Goal: Information Seeking & Learning: Compare options

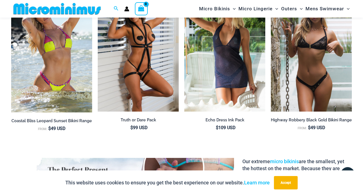
scroll to position [632, 0]
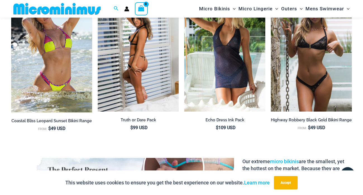
click at [156, 52] on img at bounding box center [138, 50] width 81 height 121
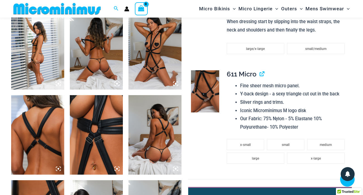
scroll to position [301, 0]
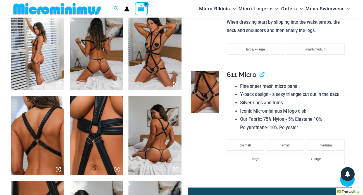
click at [47, 50] on img at bounding box center [37, 51] width 53 height 80
click at [37, 50] on img at bounding box center [37, 51] width 53 height 80
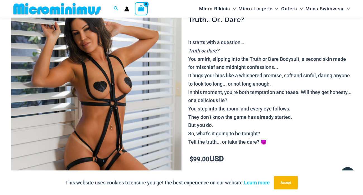
scroll to position [64, 0]
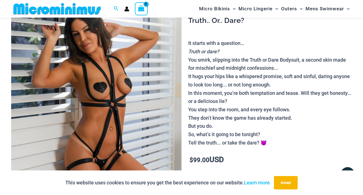
click at [102, 106] on img at bounding box center [96, 113] width 170 height 255
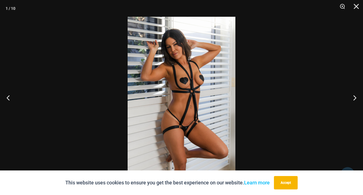
click at [140, 112] on img at bounding box center [182, 98] width 108 height 162
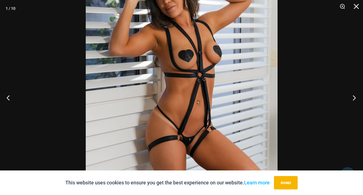
click at [352, 99] on button "Next" at bounding box center [352, 98] width 21 height 28
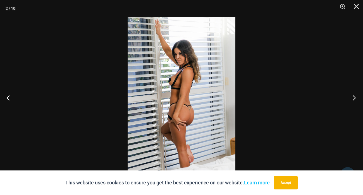
click at [352, 99] on button "Next" at bounding box center [352, 98] width 21 height 28
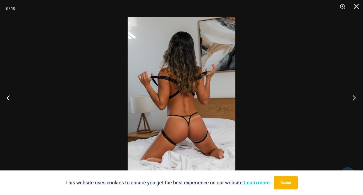
click at [352, 99] on button "Next" at bounding box center [352, 98] width 21 height 28
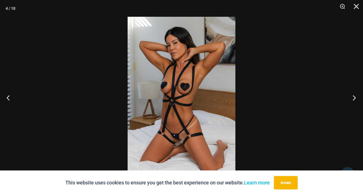
click at [352, 99] on button "Next" at bounding box center [352, 98] width 21 height 28
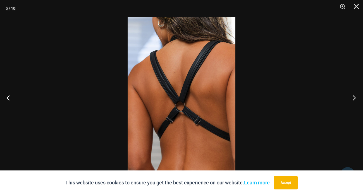
click at [352, 99] on button "Next" at bounding box center [352, 98] width 21 height 28
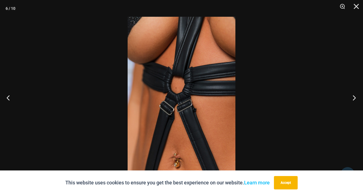
click at [352, 99] on button "Next" at bounding box center [352, 98] width 21 height 28
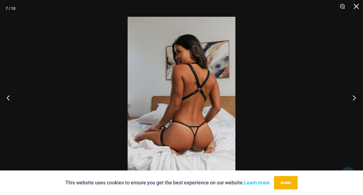
click at [352, 99] on button "Next" at bounding box center [352, 98] width 21 height 28
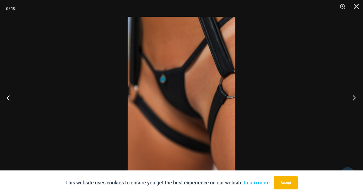
click at [352, 99] on button "Next" at bounding box center [352, 98] width 21 height 28
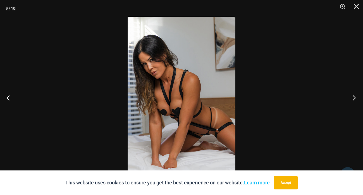
click at [352, 99] on button "Next" at bounding box center [352, 98] width 21 height 28
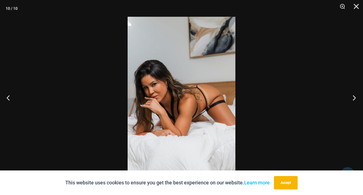
click at [352, 99] on button "Next" at bounding box center [352, 98] width 21 height 28
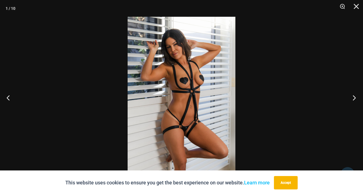
click at [352, 99] on button "Next" at bounding box center [352, 98] width 21 height 28
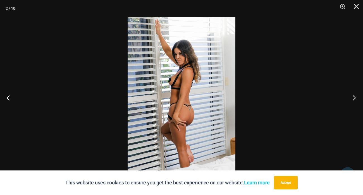
click at [352, 99] on button "Next" at bounding box center [352, 98] width 21 height 28
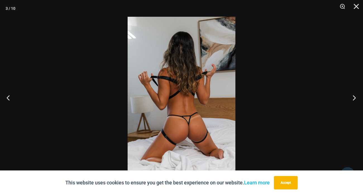
click at [352, 99] on button "Next" at bounding box center [352, 98] width 21 height 28
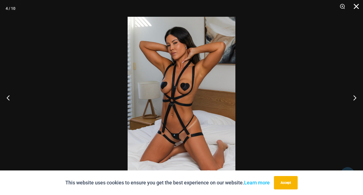
click at [354, 9] on button "Close" at bounding box center [354, 8] width 14 height 17
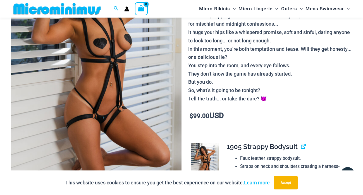
scroll to position [0, 0]
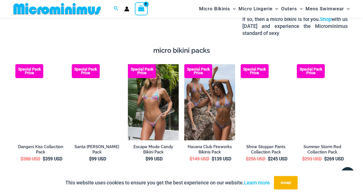
scroll to position [881, 0]
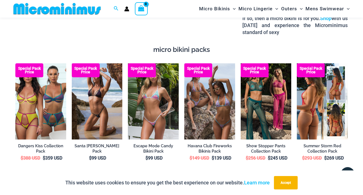
click at [302, 100] on img at bounding box center [322, 101] width 51 height 76
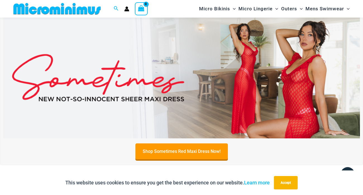
scroll to position [167, 0]
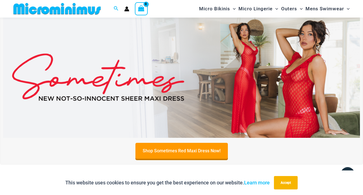
click at [191, 54] on img at bounding box center [181, 77] width 357 height 121
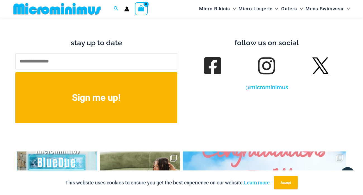
scroll to position [2762, 0]
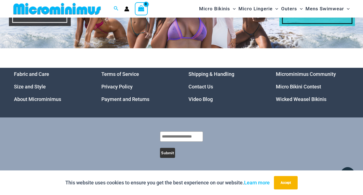
click at [284, 100] on link "Wicked Weasel Bikinis" at bounding box center [301, 99] width 50 height 6
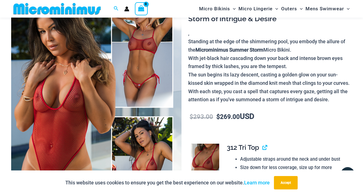
scroll to position [68, 0]
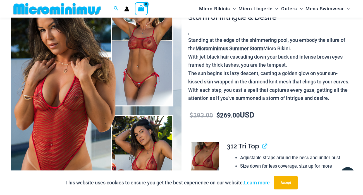
click at [86, 89] on img at bounding box center [96, 110] width 170 height 255
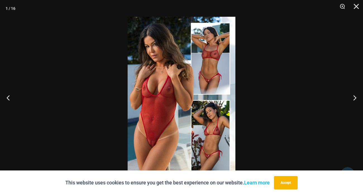
click at [146, 83] on img at bounding box center [182, 98] width 108 height 162
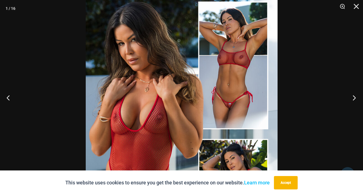
click at [353, 98] on button "Next" at bounding box center [352, 98] width 21 height 28
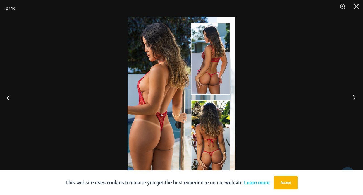
click at [353, 98] on button "Next" at bounding box center [352, 98] width 21 height 28
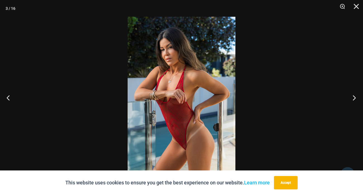
click at [353, 98] on button "Next" at bounding box center [352, 98] width 21 height 28
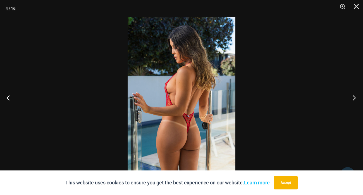
click at [353, 98] on button "Next" at bounding box center [352, 98] width 21 height 28
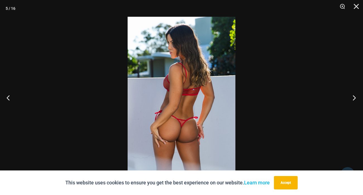
click at [353, 98] on button "Next" at bounding box center [352, 98] width 21 height 28
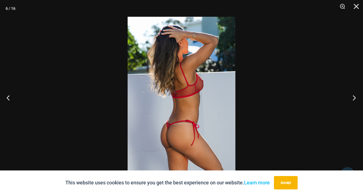
click at [353, 98] on button "Next" at bounding box center [352, 98] width 21 height 28
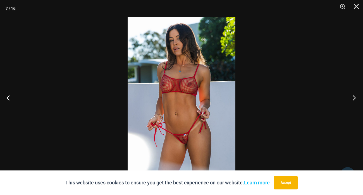
click at [353, 98] on button "Next" at bounding box center [352, 98] width 21 height 28
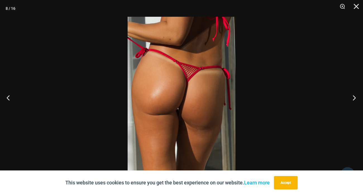
click at [353, 98] on button "Next" at bounding box center [352, 98] width 21 height 28
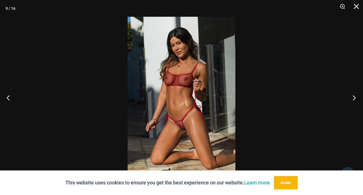
click at [353, 98] on button "Next" at bounding box center [352, 98] width 21 height 28
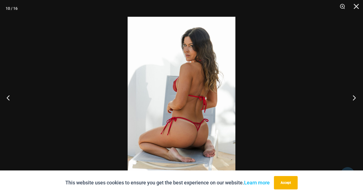
click at [353, 98] on button "Next" at bounding box center [352, 98] width 21 height 28
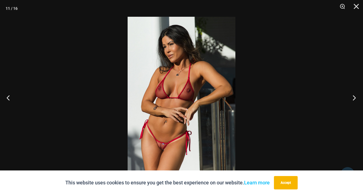
click at [353, 98] on button "Next" at bounding box center [352, 98] width 21 height 28
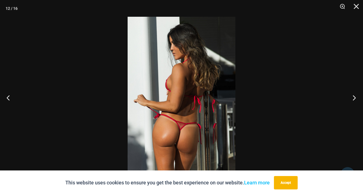
click at [353, 98] on button "Next" at bounding box center [352, 98] width 21 height 28
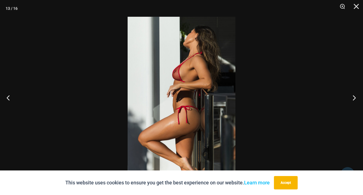
click at [353, 98] on button "Next" at bounding box center [352, 98] width 21 height 28
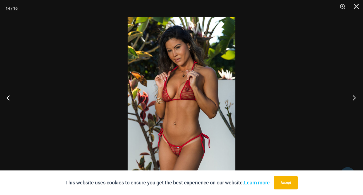
click at [353, 98] on button "Next" at bounding box center [352, 98] width 21 height 28
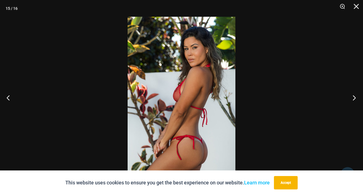
click at [353, 98] on button "Next" at bounding box center [352, 98] width 21 height 28
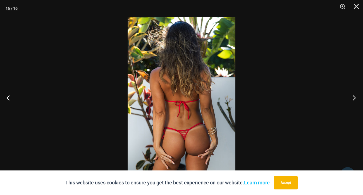
click at [353, 98] on button "Next" at bounding box center [352, 98] width 21 height 28
